Goal: Task Accomplishment & Management: Use online tool/utility

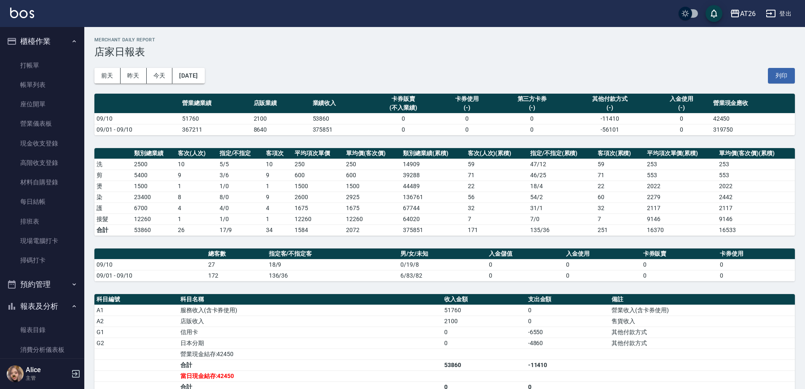
scroll to position [105, 0]
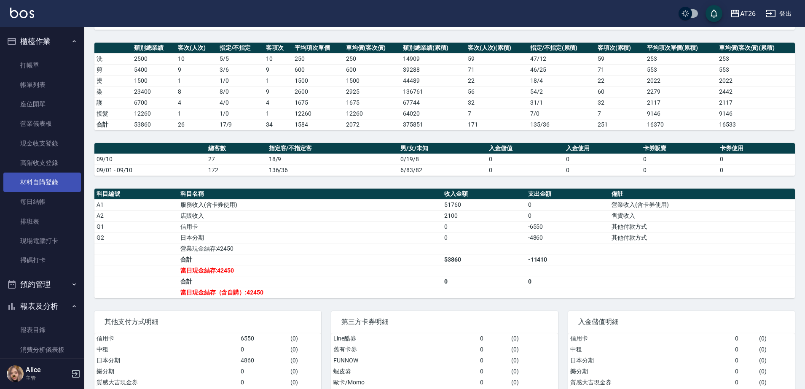
click at [40, 186] on link "材料自購登錄" at bounding box center [42, 181] width 78 height 19
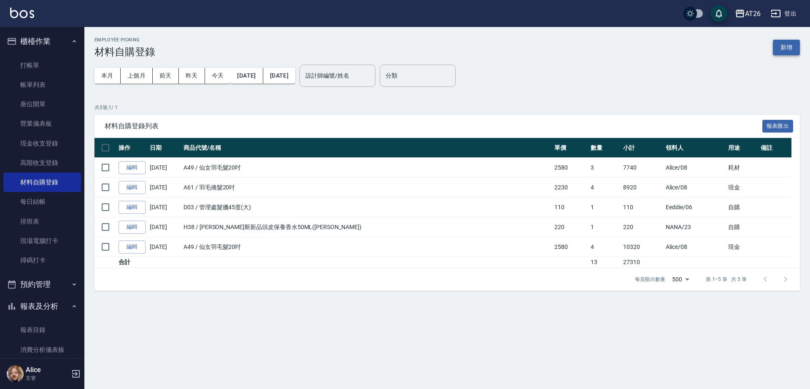
click at [793, 47] on button "新增" at bounding box center [785, 48] width 27 height 16
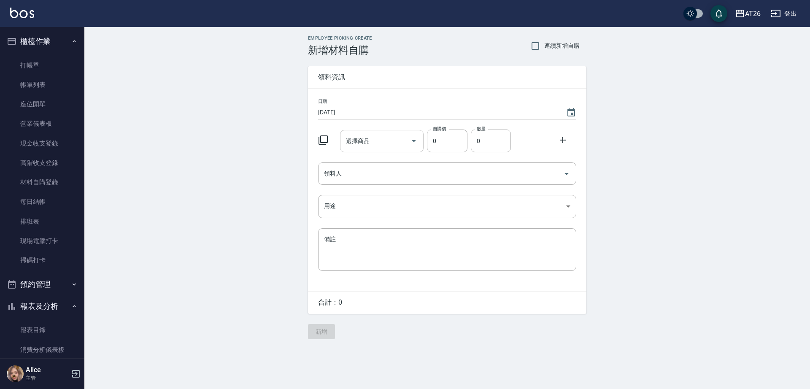
click at [387, 135] on input "選擇商品" at bounding box center [376, 141] width 64 height 15
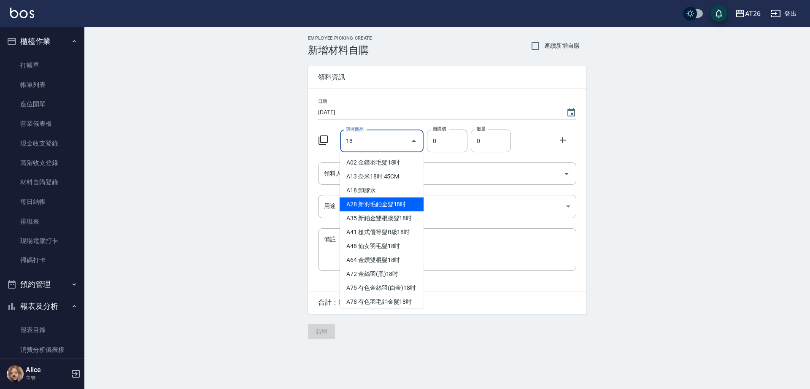
click at [392, 207] on li "A28 新羽毛鉑金髮18吋" at bounding box center [381, 204] width 84 height 14
type input "新羽毛鉑金髮18吋"
type input "1980"
type input "1"
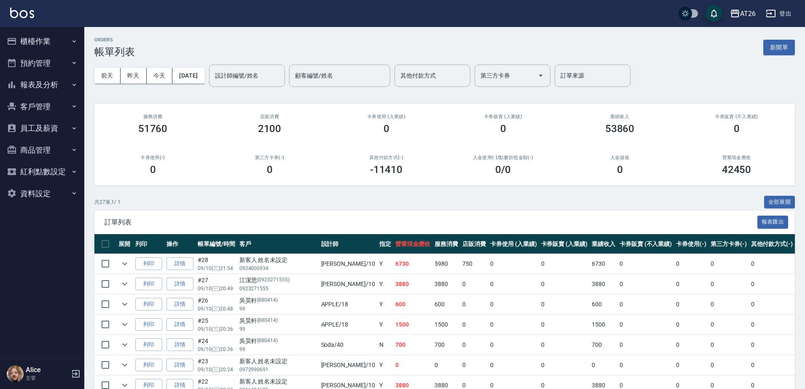
click at [62, 46] on button "櫃檯作業" at bounding box center [42, 41] width 78 height 22
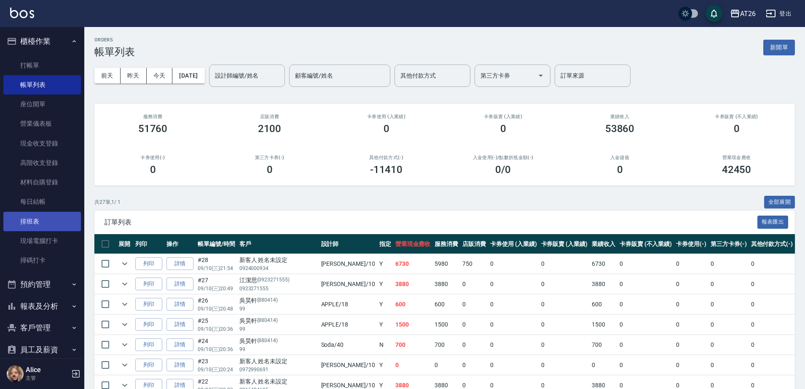
click at [51, 224] on link "排班表" at bounding box center [42, 221] width 78 height 19
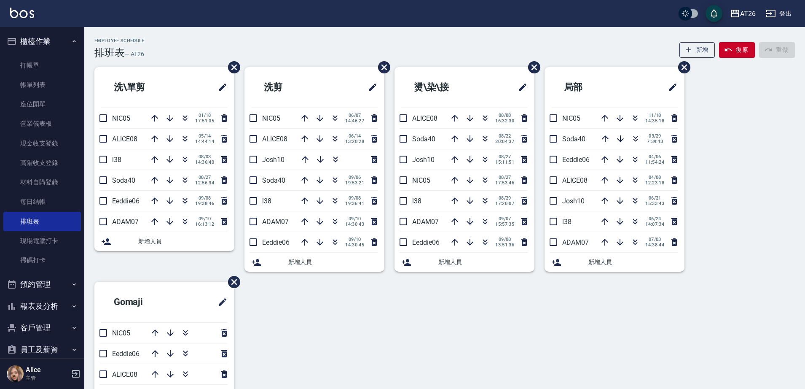
click at [365, 317] on div "洗\單剪 NIC05 [DATE] 17:51:05 ALICE08 [DATE] 14:44:14 l38 [DATE] 14:36:40 Soda40 […" at bounding box center [439, 281] width 711 height 429
click at [486, 221] on icon "button" at bounding box center [485, 221] width 10 height 10
click at [35, 67] on link "打帳單" at bounding box center [42, 65] width 78 height 19
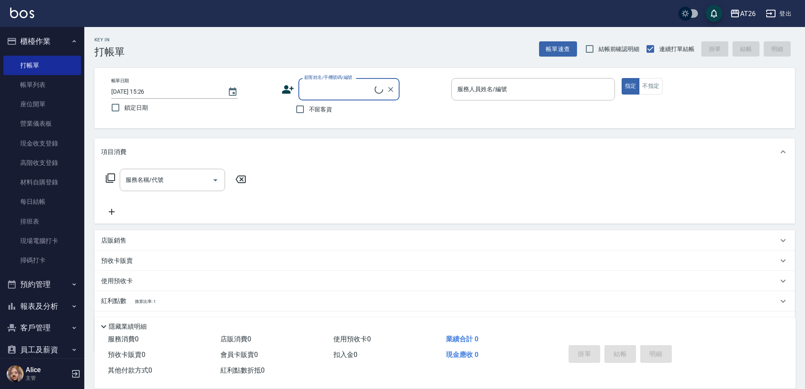
click at [183, 237] on div "店販銷售" at bounding box center [439, 240] width 677 height 9
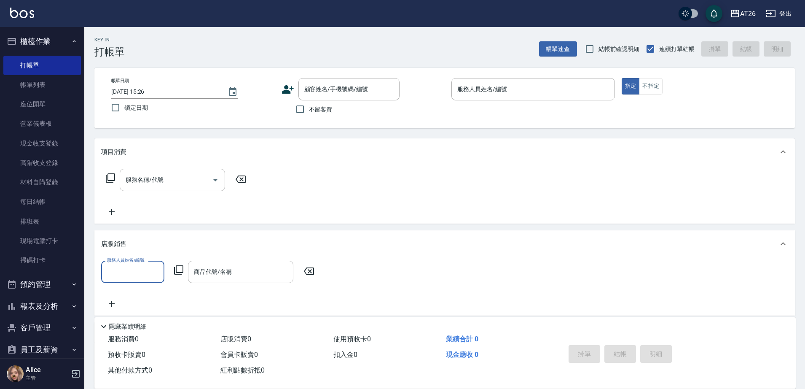
click at [131, 272] on input "服務人員姓名/編號" at bounding box center [133, 271] width 56 height 15
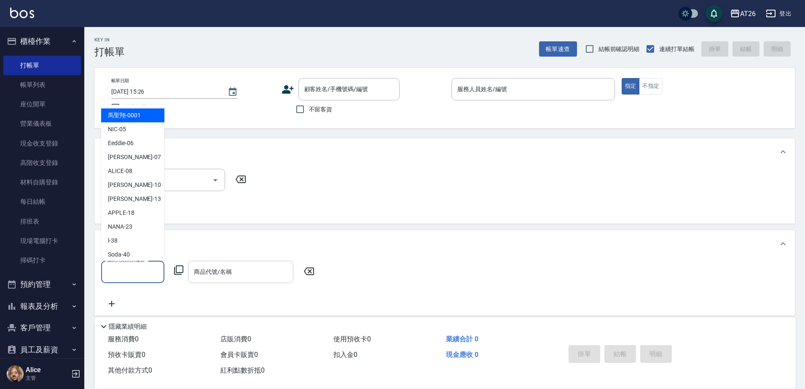
click at [218, 275] on div "商品代號/名稱 商品代號/名稱" at bounding box center [240, 272] width 105 height 22
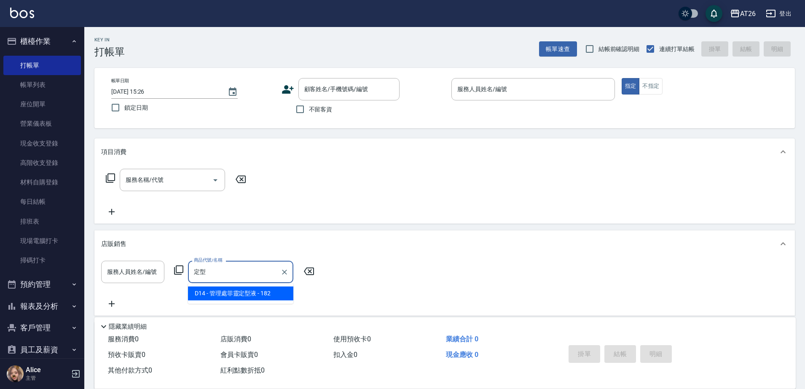
type input "管理處菲靈定型液"
type input "10"
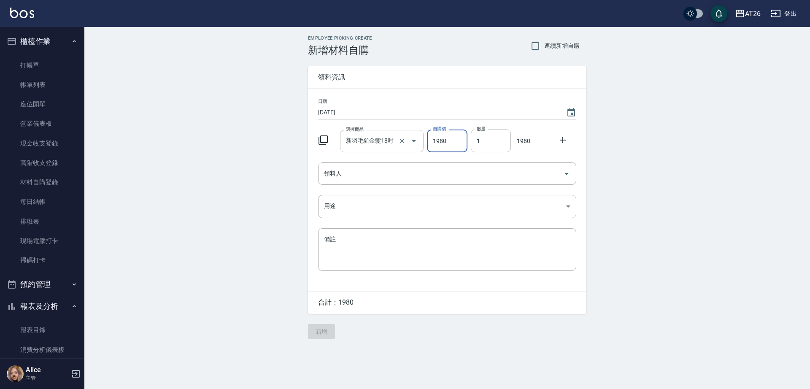
click at [381, 142] on input "新羽毛鉑金髮18吋" at bounding box center [370, 141] width 53 height 15
type input "u"
type input "0"
drag, startPoint x: 387, startPoint y: 147, endPoint x: 381, endPoint y: 147, distance: 5.9
click at [383, 147] on input "選擇商品" at bounding box center [376, 141] width 64 height 15
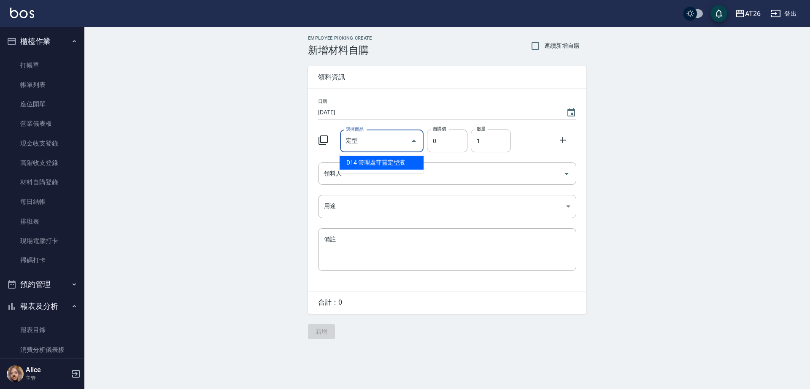
type input "定型"
